Goal: Task Accomplishment & Management: Manage account settings

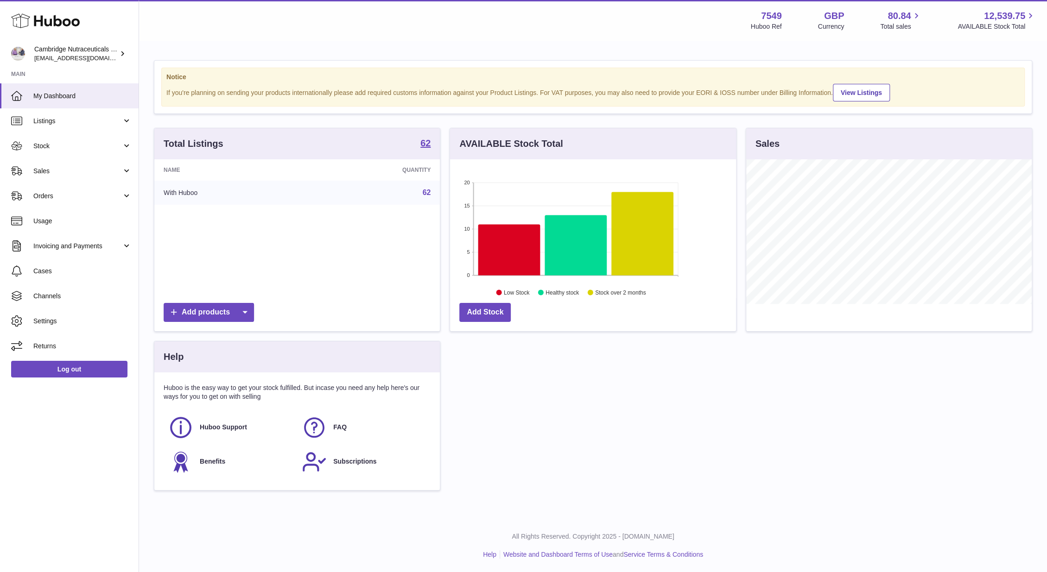
scroll to position [145, 285]
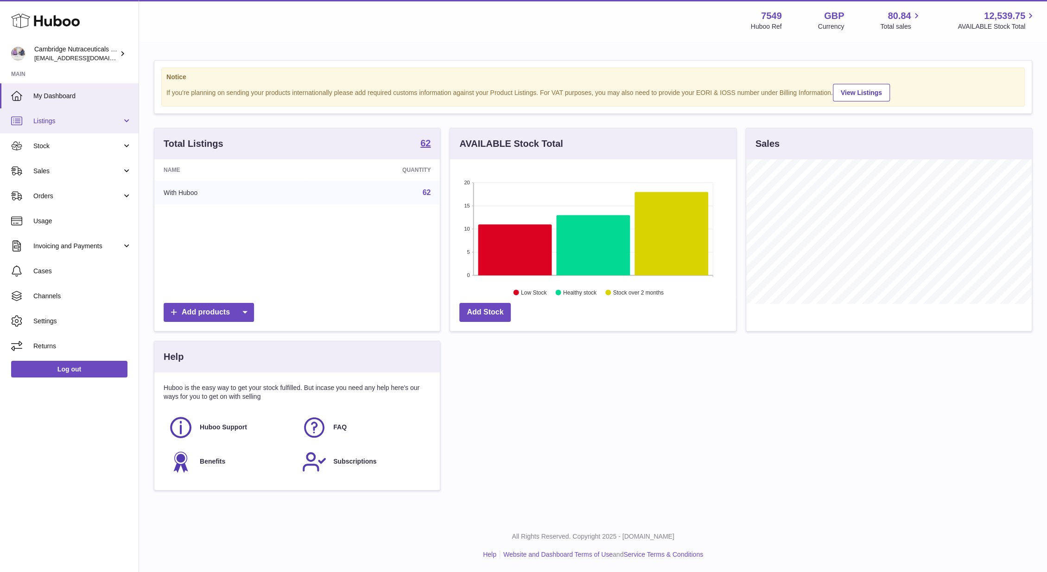
click at [64, 126] on link "Listings" at bounding box center [69, 120] width 139 height 25
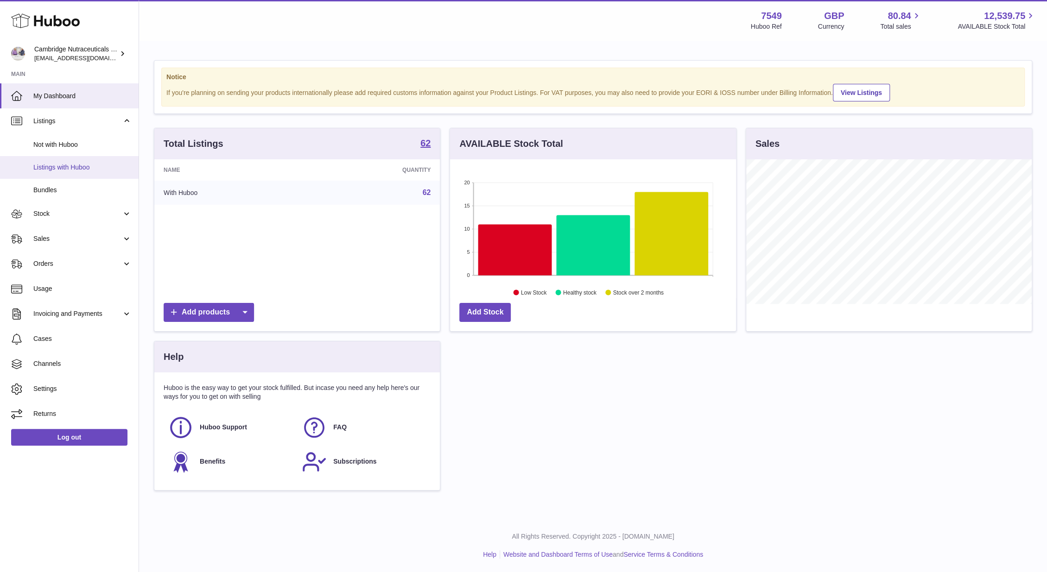
click at [56, 167] on span "Listings with Huboo" at bounding box center [82, 167] width 98 height 9
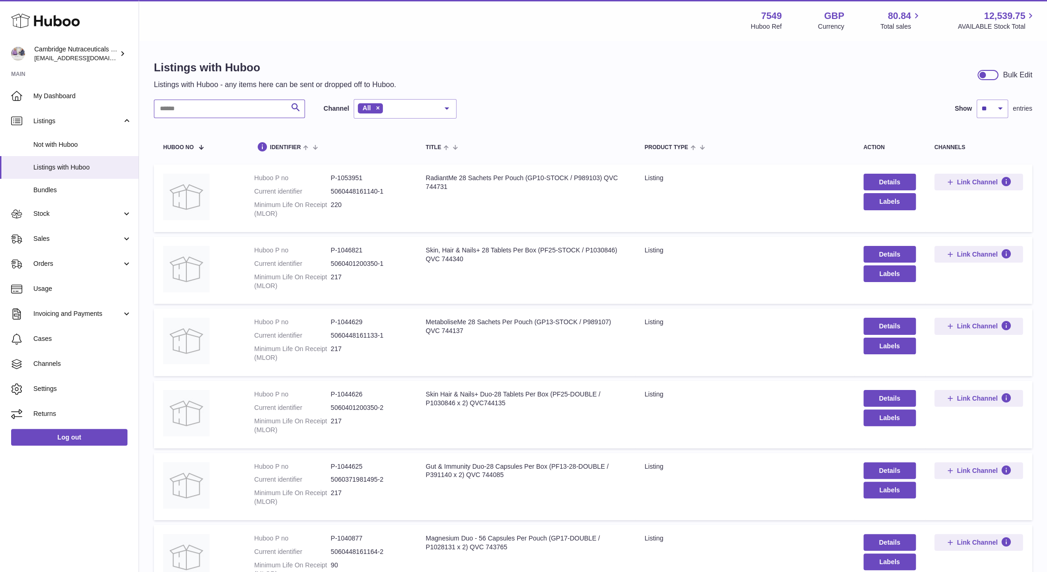
click at [217, 115] on input "text" at bounding box center [229, 109] width 151 height 19
type input "*****"
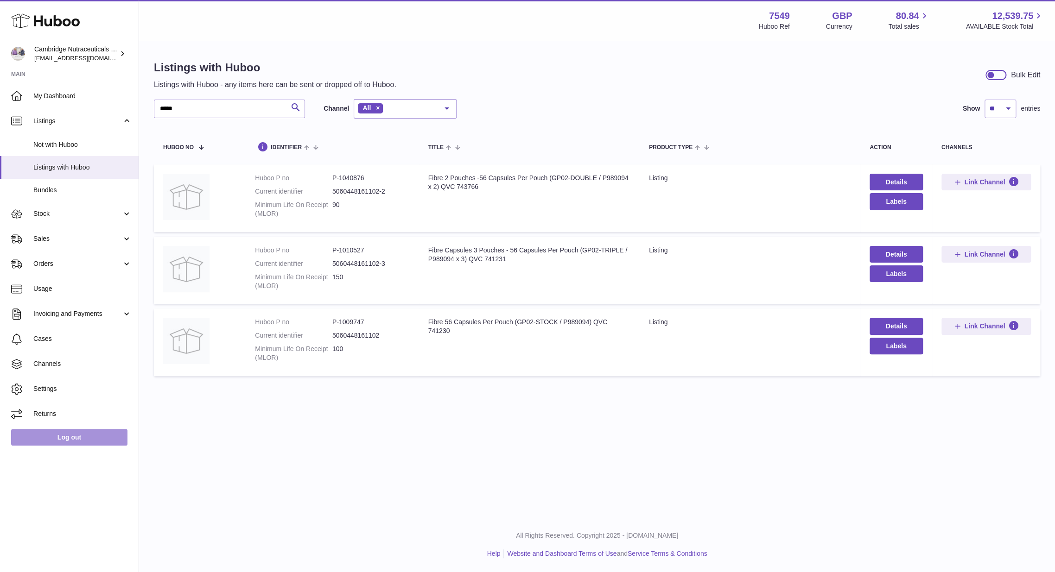
click at [67, 445] on link "Log out" at bounding box center [69, 437] width 116 height 17
